Goal: Task Accomplishment & Management: Complete application form

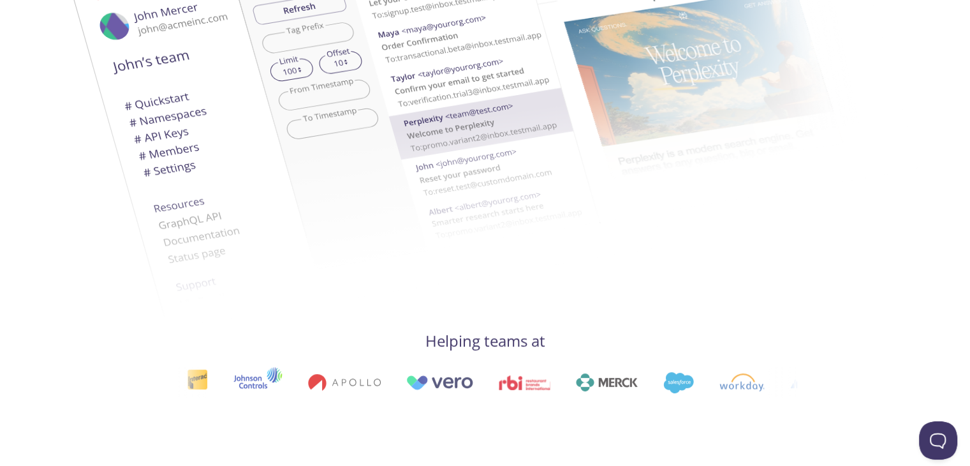
scroll to position [255, 0]
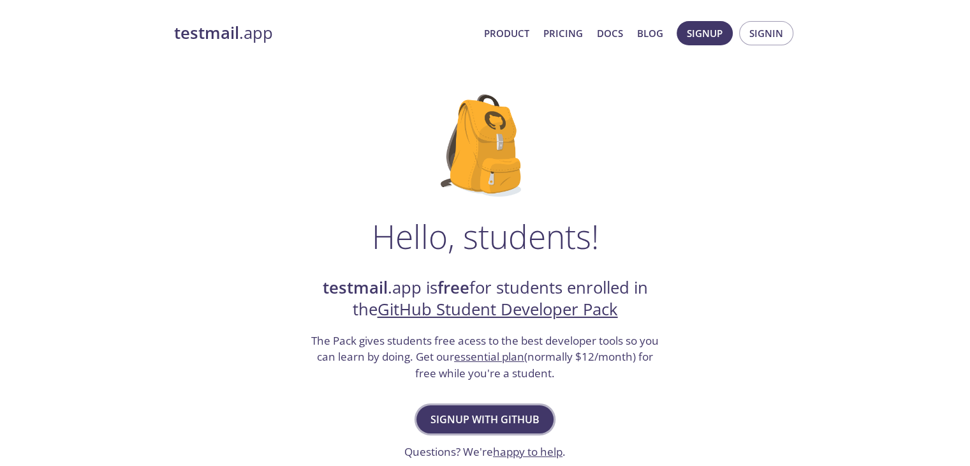
click at [493, 417] on span "Signup with GitHub" at bounding box center [485, 419] width 109 height 18
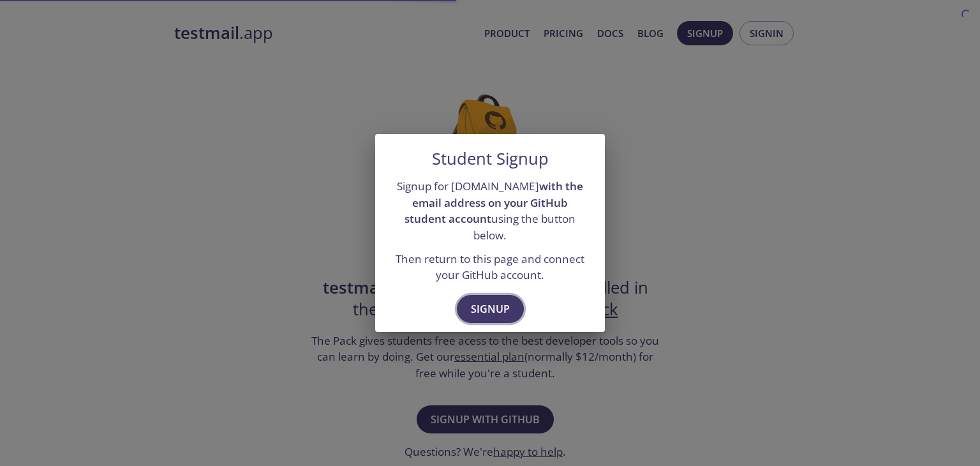
click at [512, 295] on button "Signup" at bounding box center [490, 309] width 67 height 28
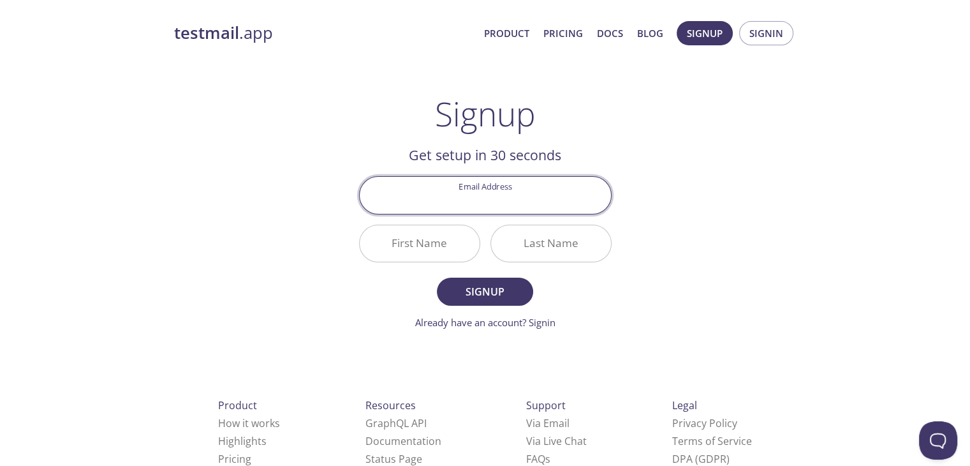
click at [477, 199] on input "Email Address" at bounding box center [485, 195] width 251 height 36
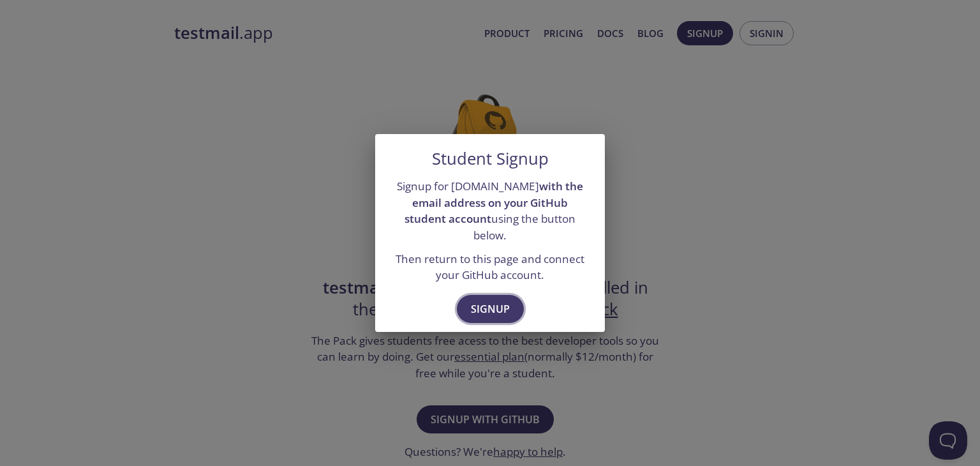
click at [493, 300] on span "Signup" at bounding box center [490, 309] width 39 height 18
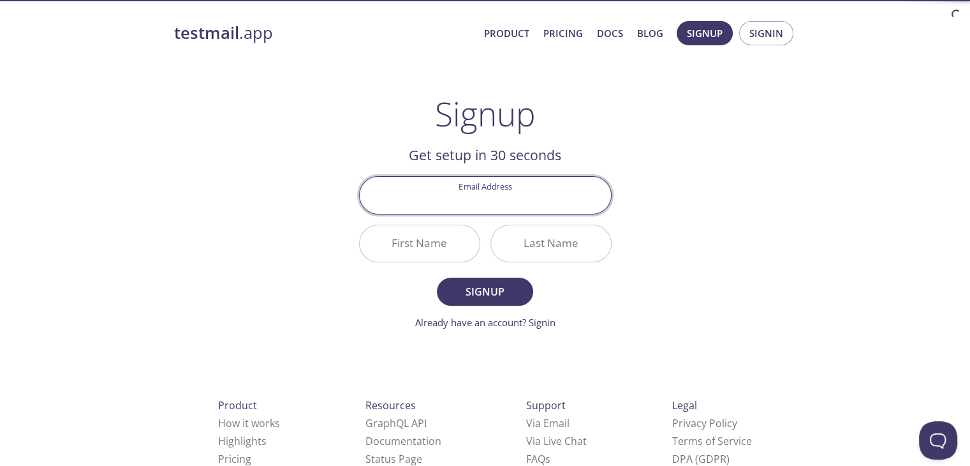
click at [449, 206] on input "Email Address" at bounding box center [485, 195] width 251 height 36
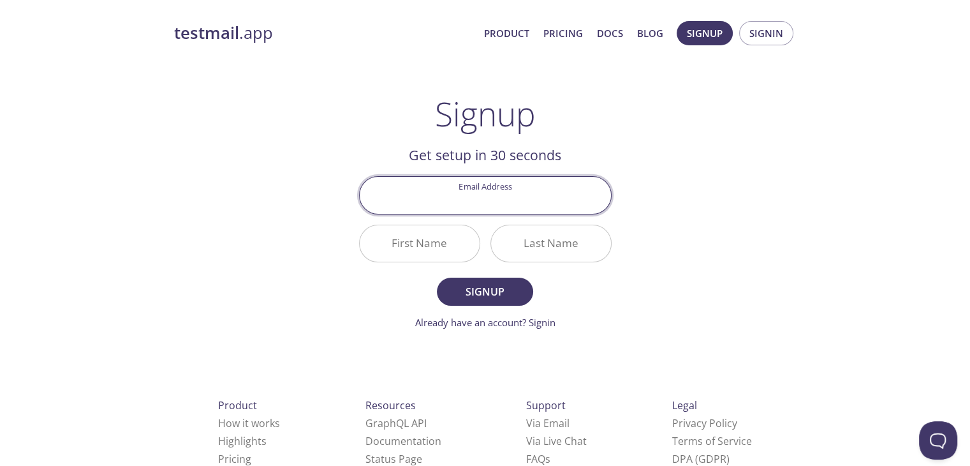
type input "[EMAIL_ADDRESS][DOMAIN_NAME]"
click at [411, 250] on input "First Name" at bounding box center [420, 243] width 120 height 36
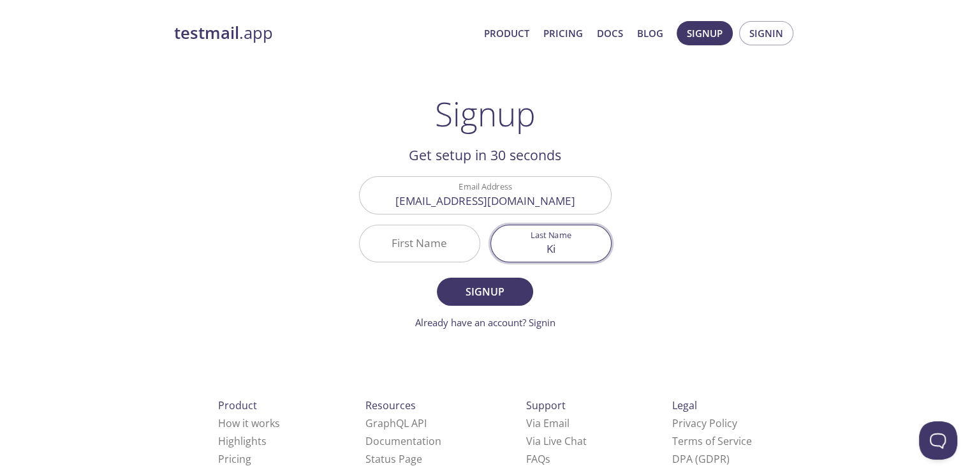
type input "K"
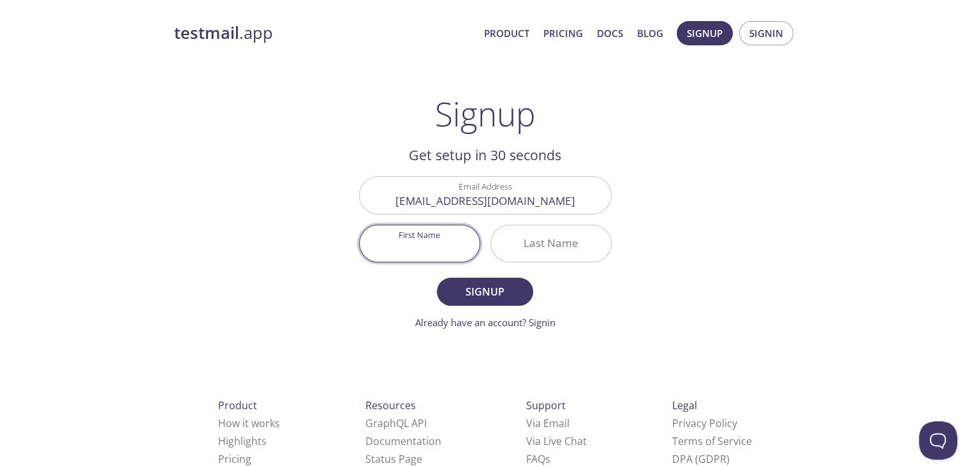
click at [441, 249] on input "First Name" at bounding box center [420, 243] width 120 height 36
type input "Kiran"
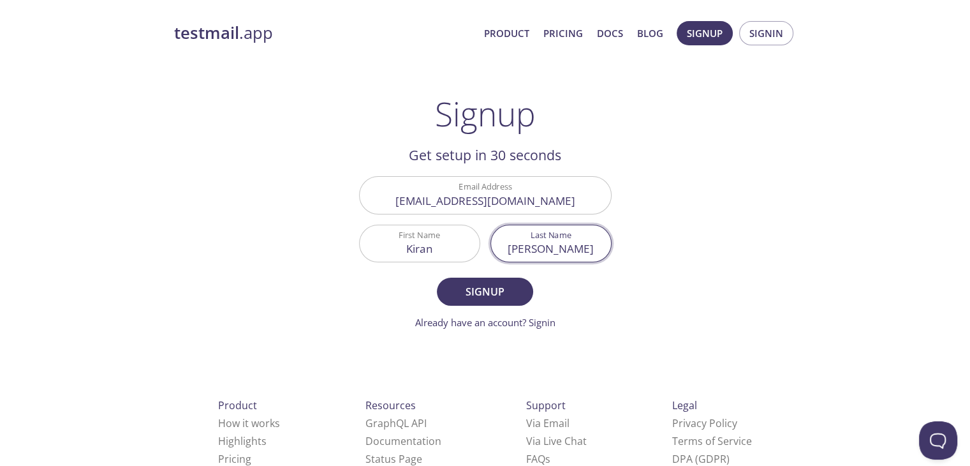
type input "[PERSON_NAME]"
click at [437, 278] on button "Signup" at bounding box center [485, 292] width 96 height 28
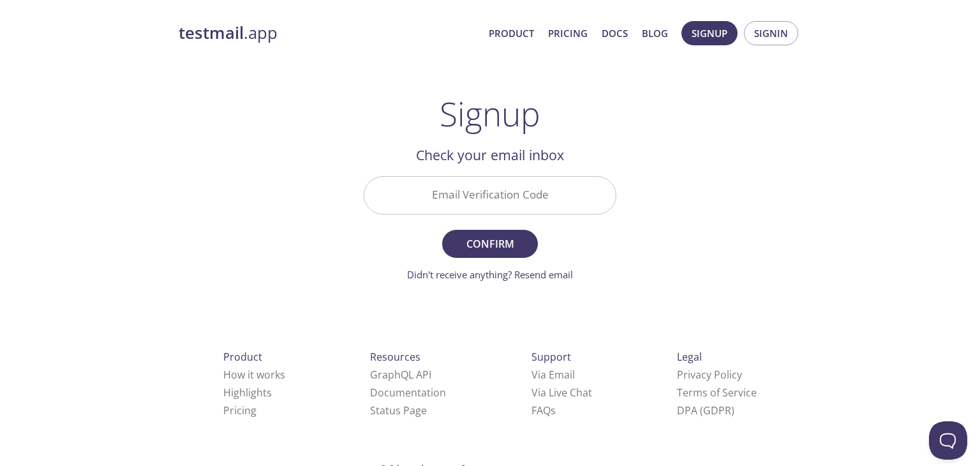
click at [495, 182] on input "Email Verification Code" at bounding box center [489, 195] width 251 height 36
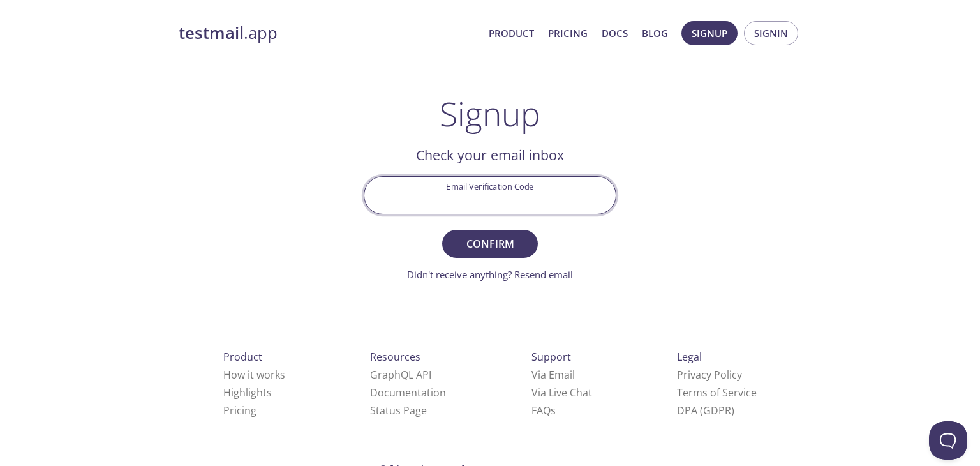
paste input "AZEM8Q3"
type input "AZEM8Q3"
click at [500, 231] on button "Confirm" at bounding box center [490, 244] width 96 height 28
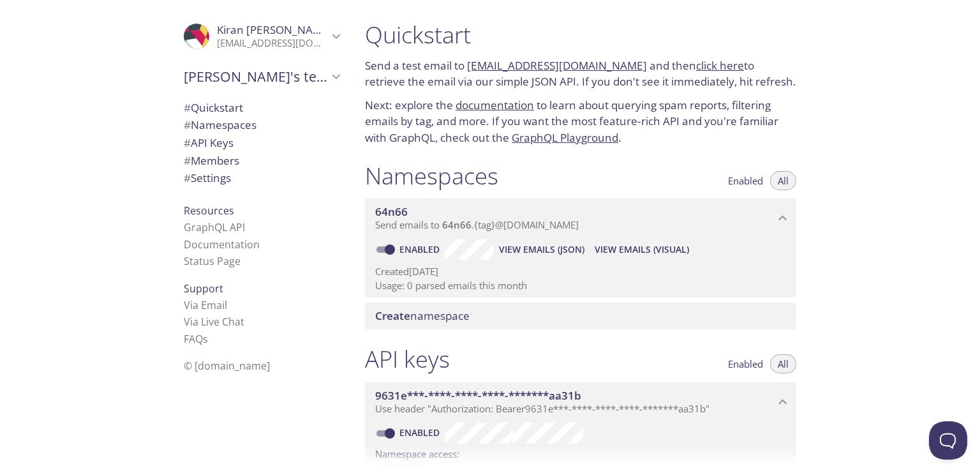
click at [431, 316] on span "Create namespace" at bounding box center [422, 315] width 94 height 15
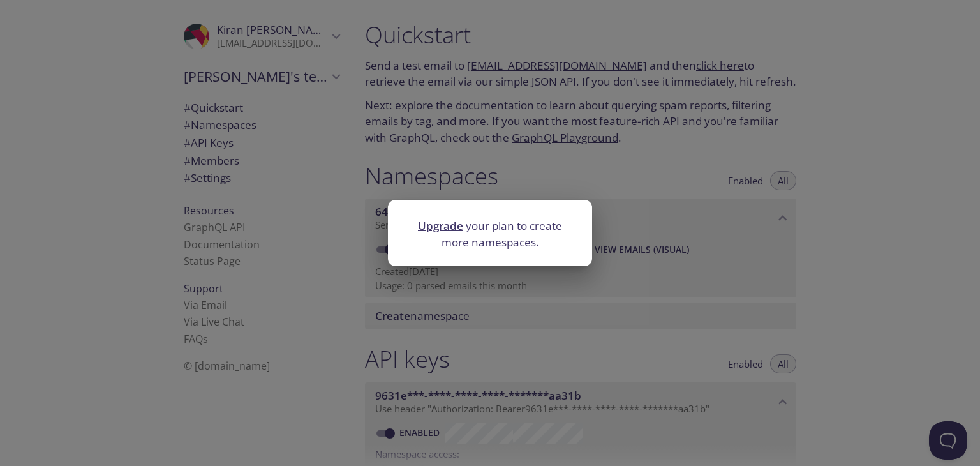
click at [513, 311] on div "Upgrade your plan to create more namespaces." at bounding box center [490, 233] width 980 height 466
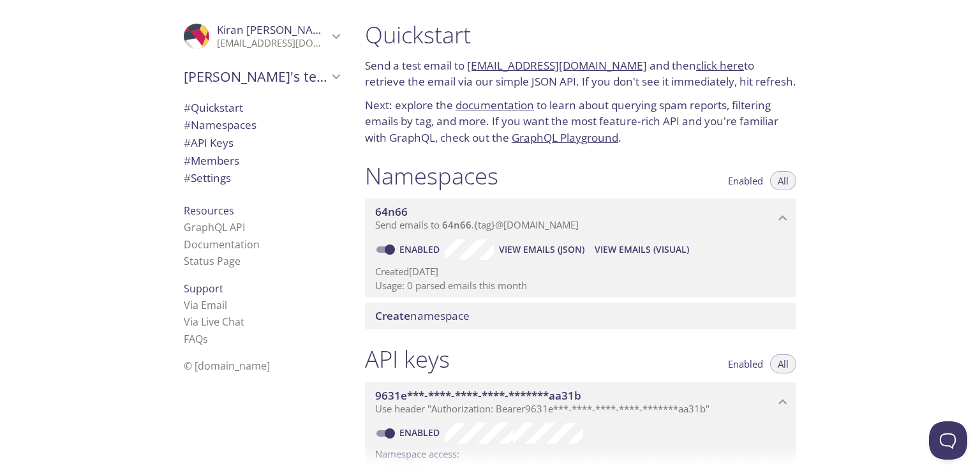
click at [523, 224] on span "Send emails to 64n66 . {tag} @[DOMAIN_NAME]" at bounding box center [477, 224] width 204 height 13
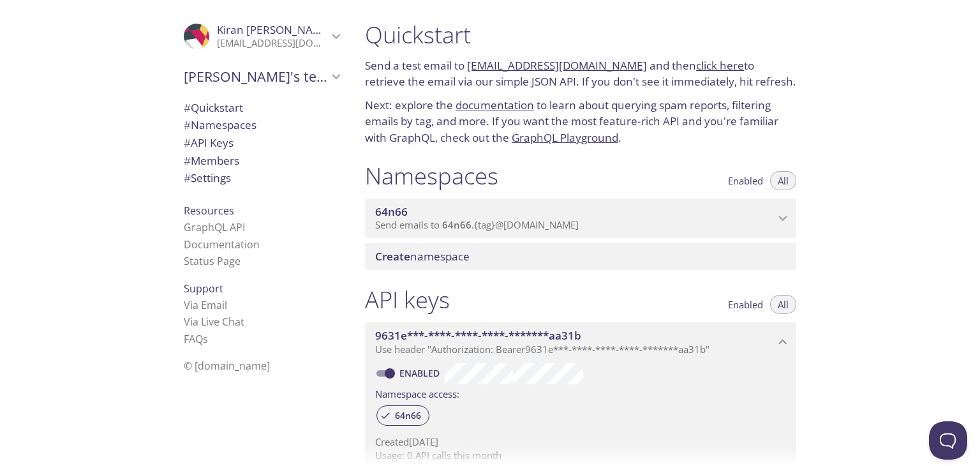
click at [543, 228] on span "Send emails to 64n66 . {tag} @[DOMAIN_NAME]" at bounding box center [477, 224] width 204 height 13
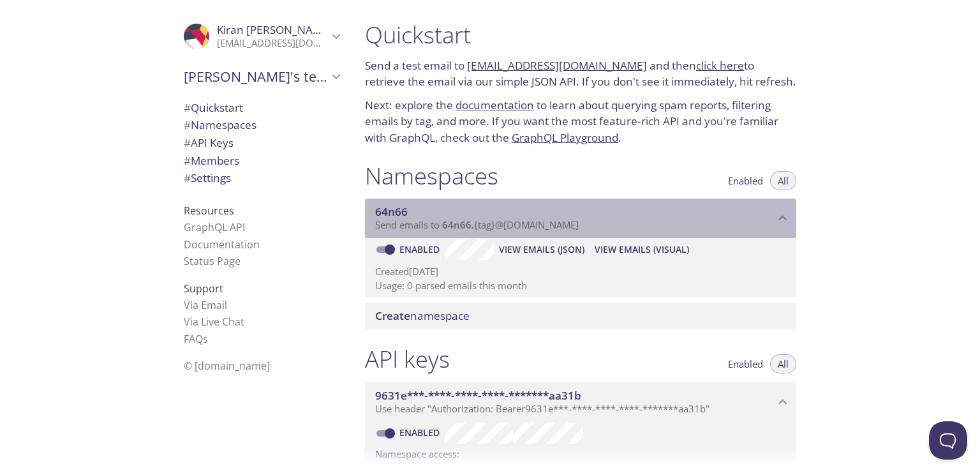
click at [419, 227] on span "Send emails to 64n66 . {tag} @[DOMAIN_NAME]" at bounding box center [477, 224] width 204 height 13
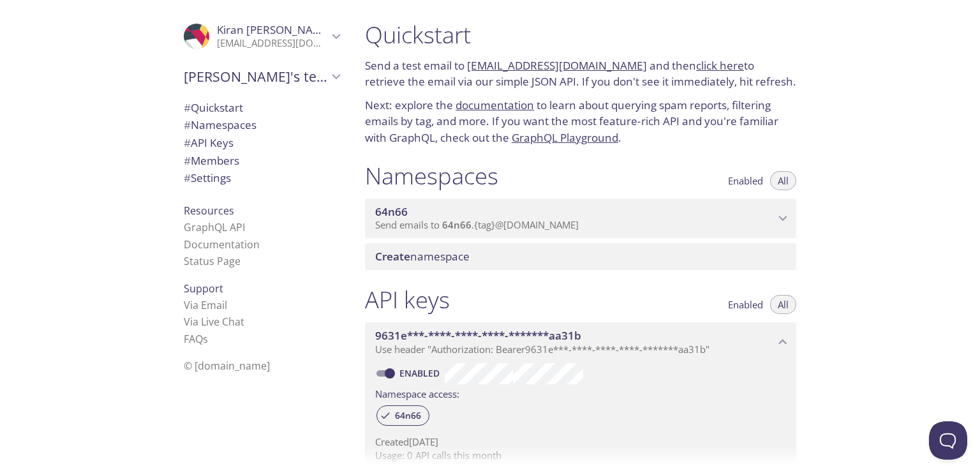
click at [419, 227] on span "Send emails to 64n66 . {tag} @[DOMAIN_NAME]" at bounding box center [477, 224] width 204 height 13
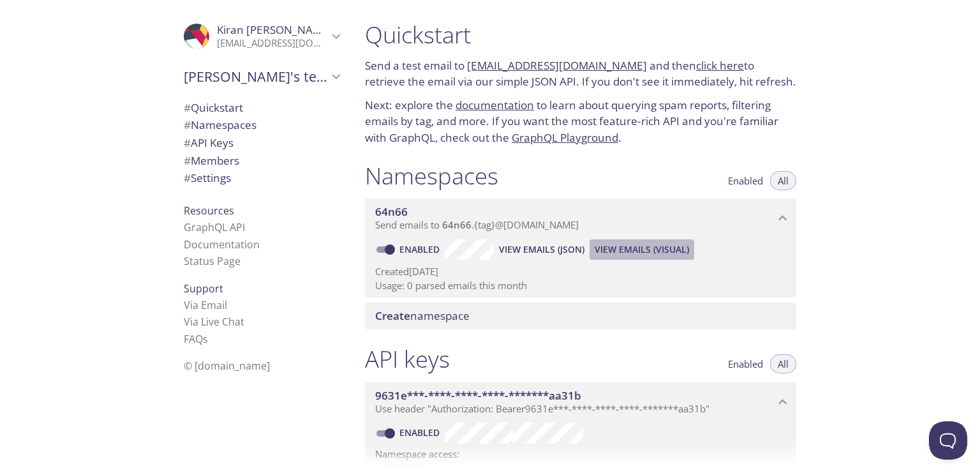
click at [619, 251] on span "View Emails (Visual)" at bounding box center [642, 249] width 94 height 15
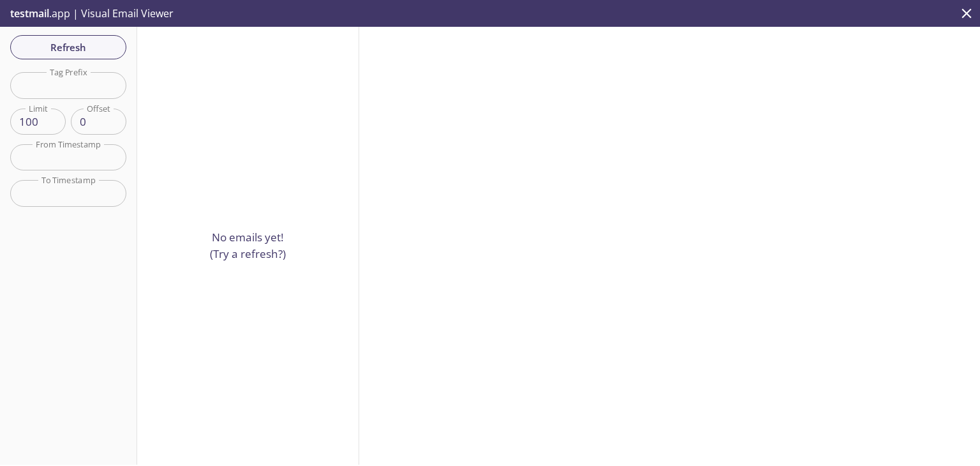
drag, startPoint x: 588, startPoint y: 267, endPoint x: 569, endPoint y: 267, distance: 19.1
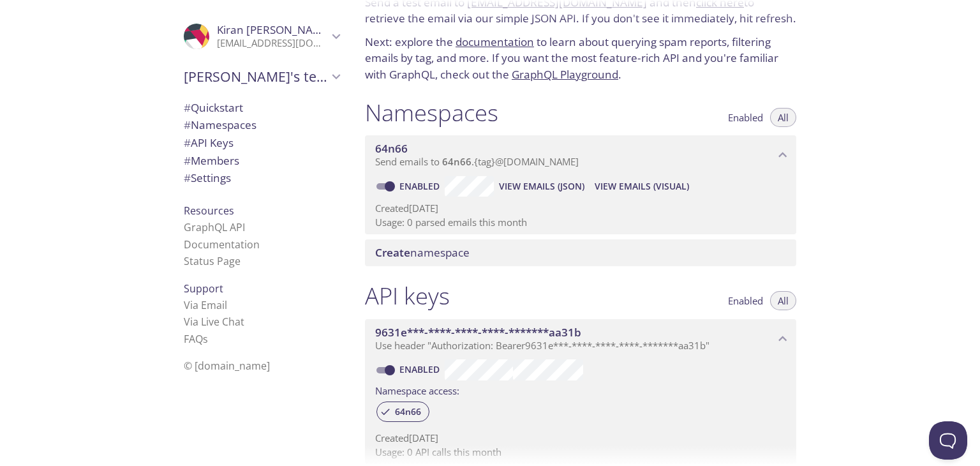
scroll to position [255, 0]
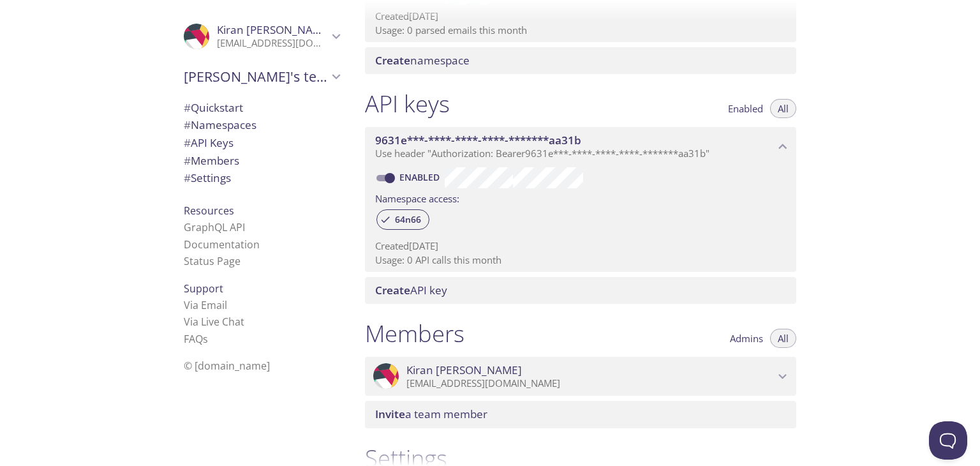
click at [232, 163] on span "# Members" at bounding box center [212, 160] width 56 height 15
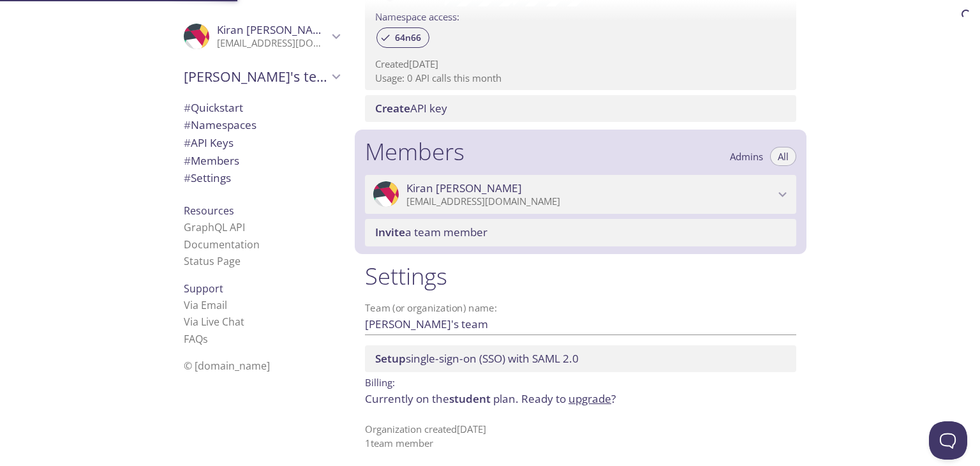
scroll to position [441, 0]
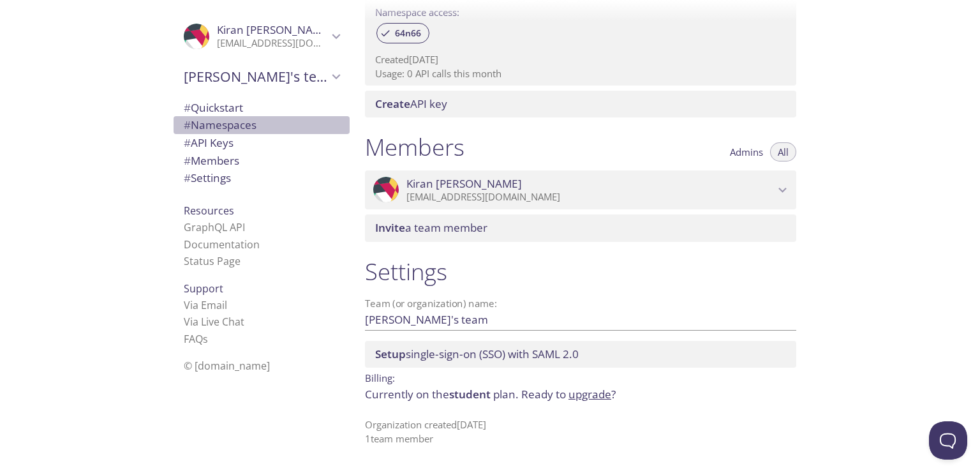
click at [229, 131] on span "# Namespaces" at bounding box center [220, 124] width 73 height 15
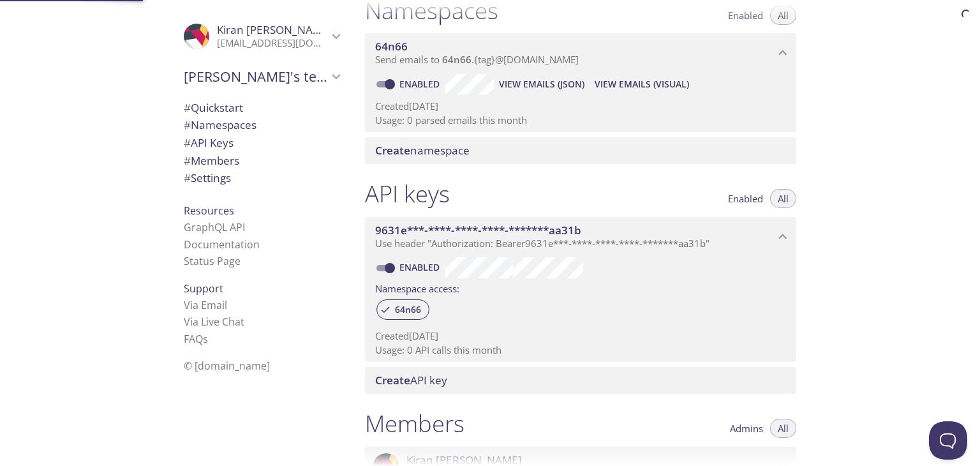
scroll to position [161, 0]
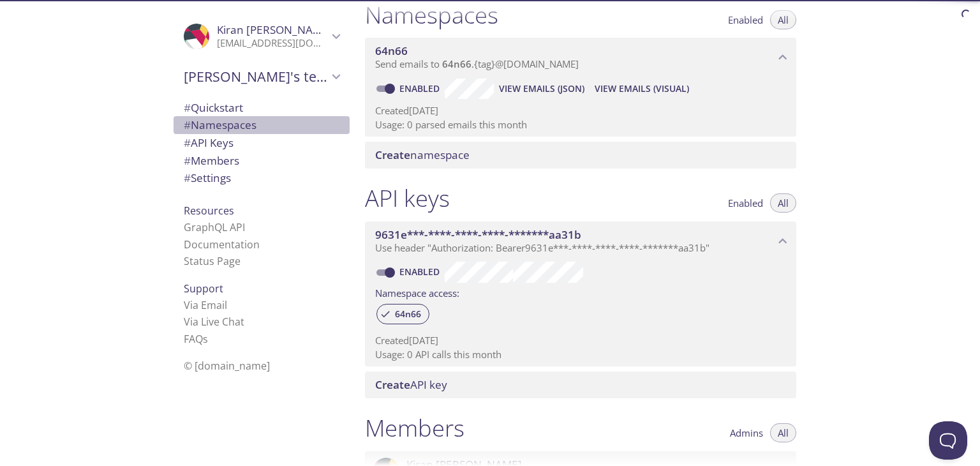
click at [221, 119] on span "# Namespaces" at bounding box center [220, 124] width 73 height 15
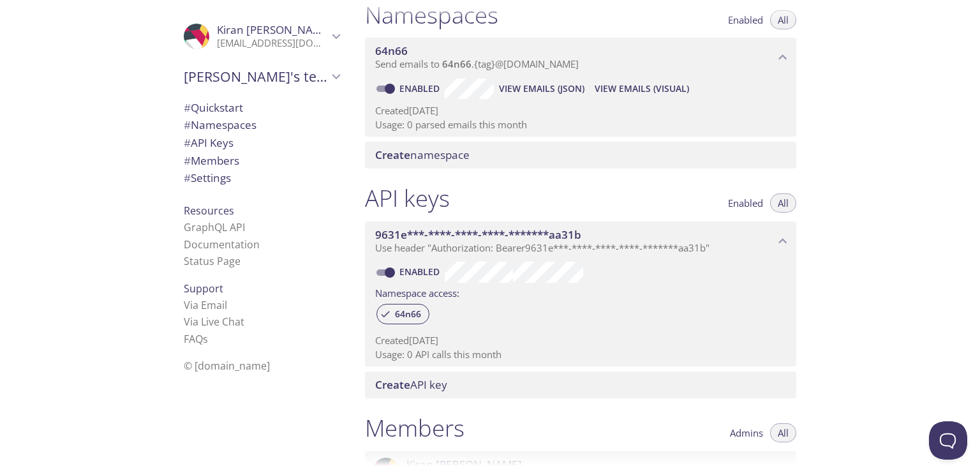
click at [217, 103] on span "# Quickstart" at bounding box center [213, 107] width 59 height 15
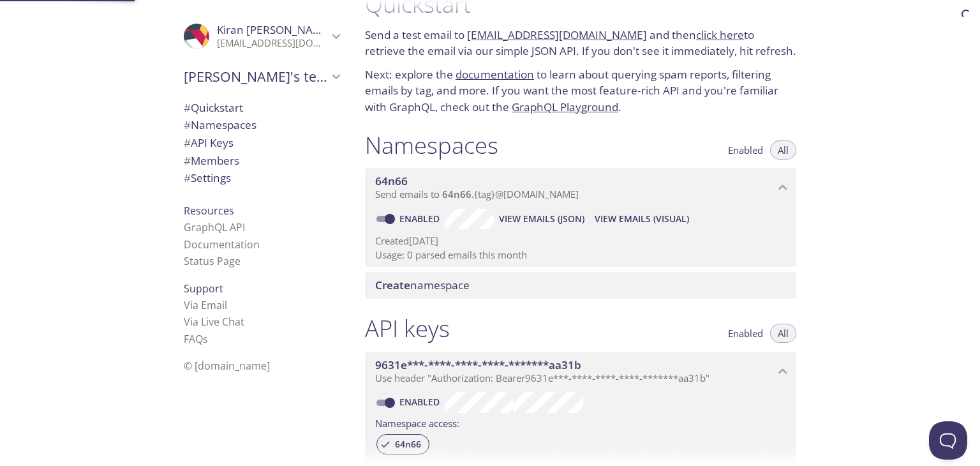
scroll to position [20, 0]
